Goal: Transaction & Acquisition: Purchase product/service

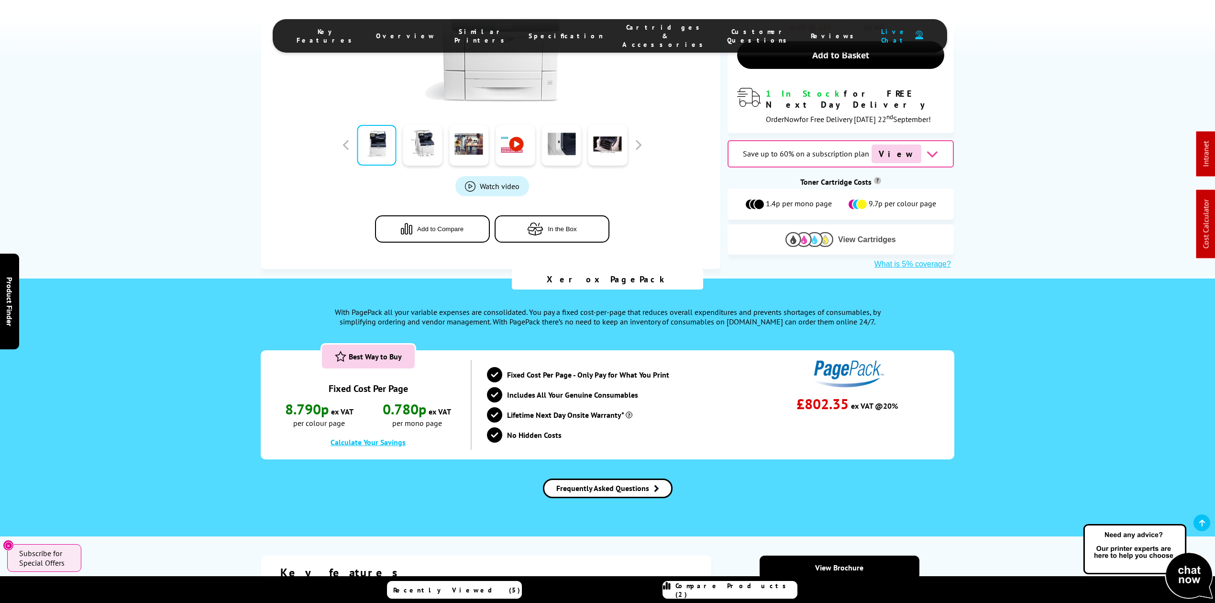
click at [853, 235] on span "View Cartridges" at bounding box center [867, 239] width 58 height 9
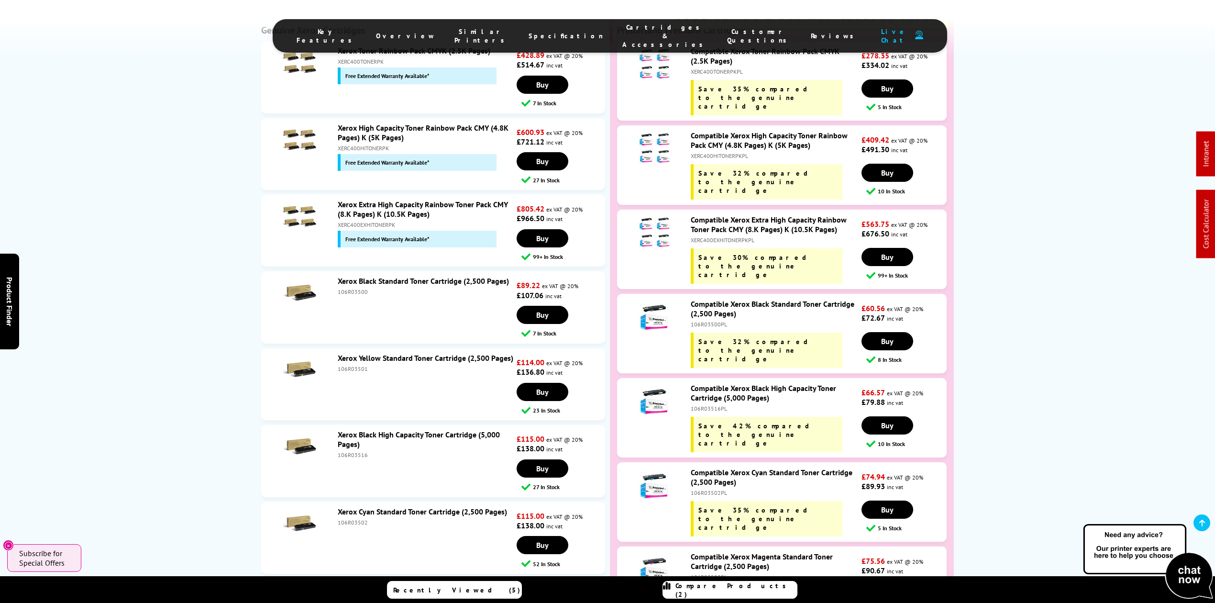
scroll to position [3219, 0]
